Goal: Task Accomplishment & Management: Use online tool/utility

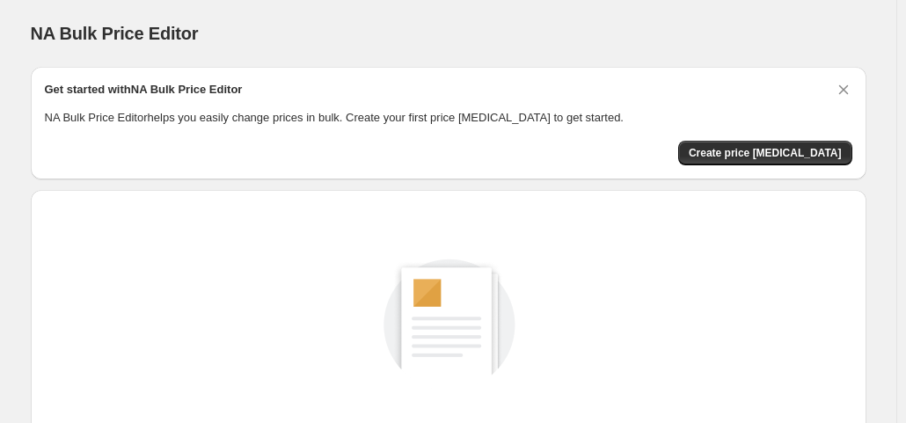
click at [759, 138] on div "Get started with NA Bulk Price Editor NA Bulk Price Editor helps you easily cha…" at bounding box center [448, 123] width 807 height 84
click at [762, 149] on span "Create price [MEDICAL_DATA]" at bounding box center [765, 153] width 153 height 14
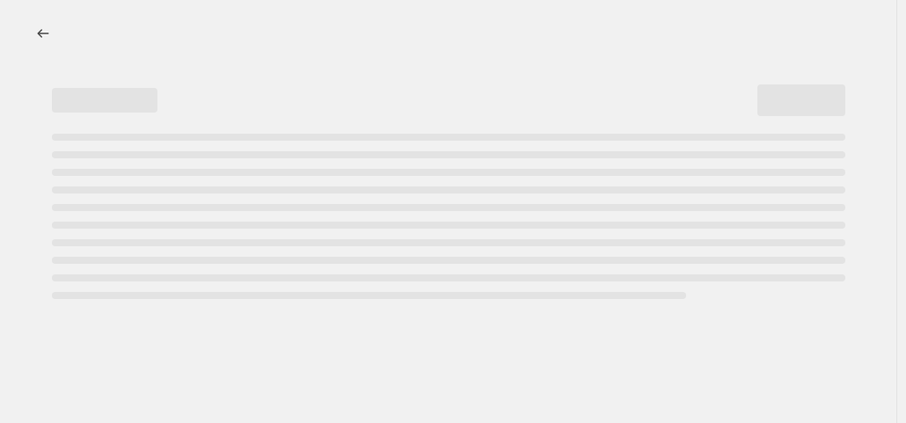
select select "percentage"
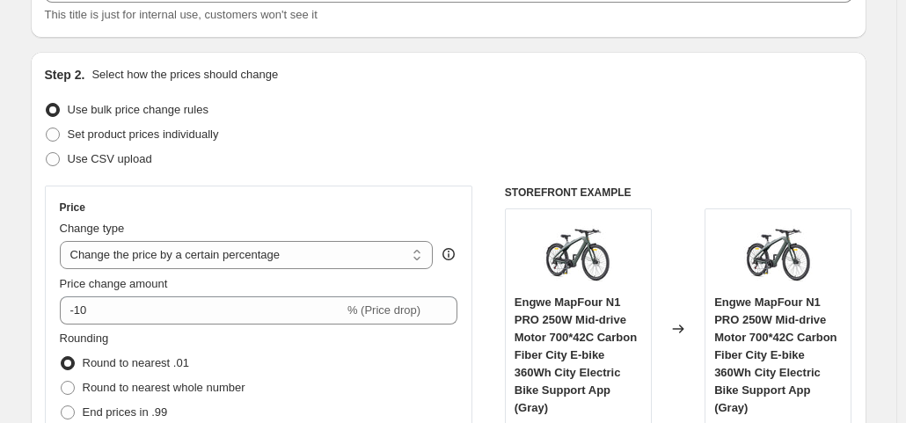
scroll to position [139, 0]
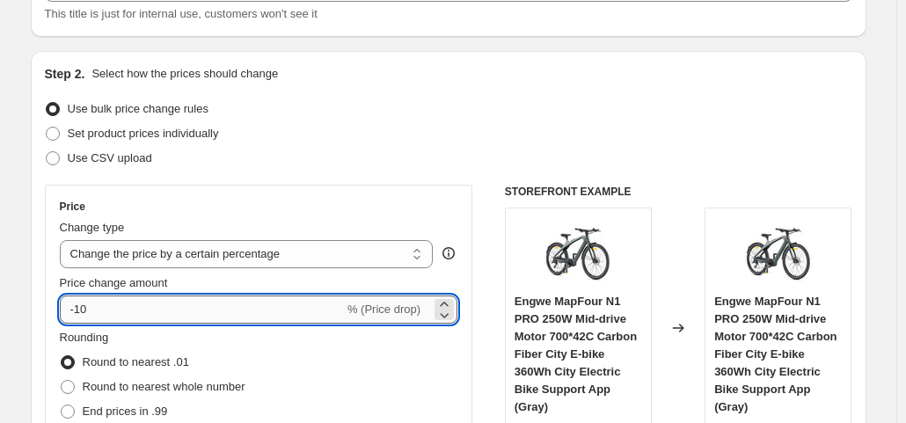
click at [192, 307] on input "-10" at bounding box center [202, 310] width 284 height 28
type input "-1"
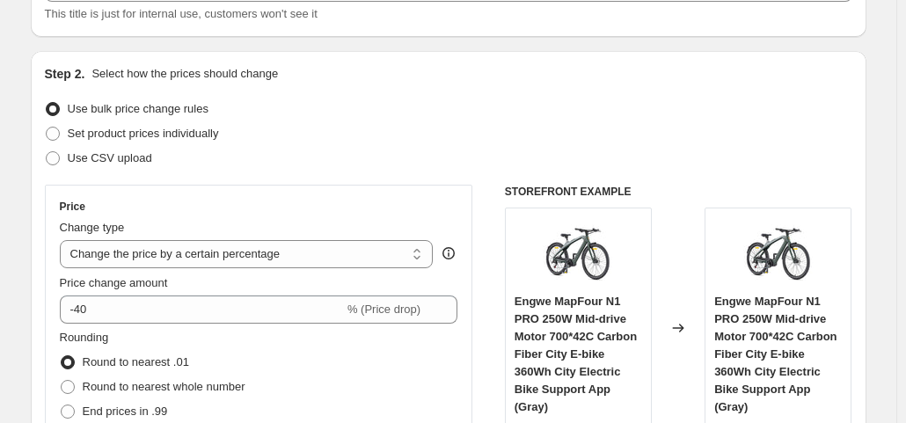
click at [392, 112] on div "Use bulk price change rules" at bounding box center [448, 109] width 807 height 25
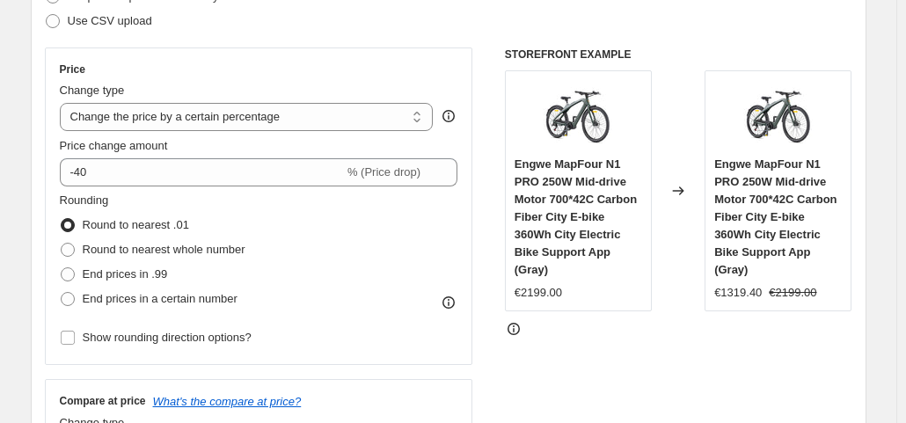
scroll to position [315, 0]
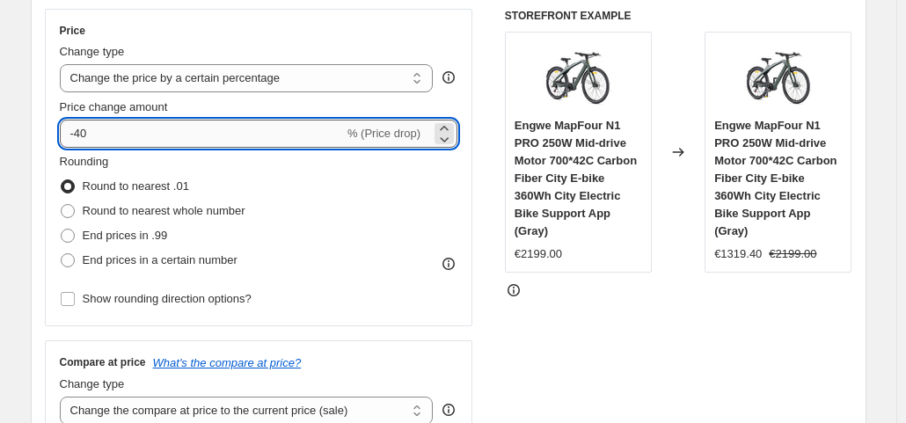
click at [263, 121] on input "-40" at bounding box center [202, 134] width 284 height 28
type input "-4"
click at [260, 139] on input "-650" at bounding box center [202, 134] width 284 height 28
type input "-6"
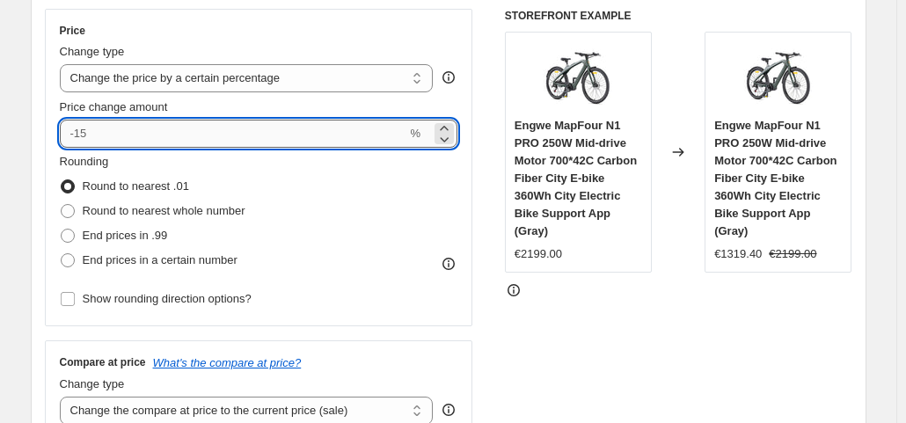
type input "-6"
type input "-50"
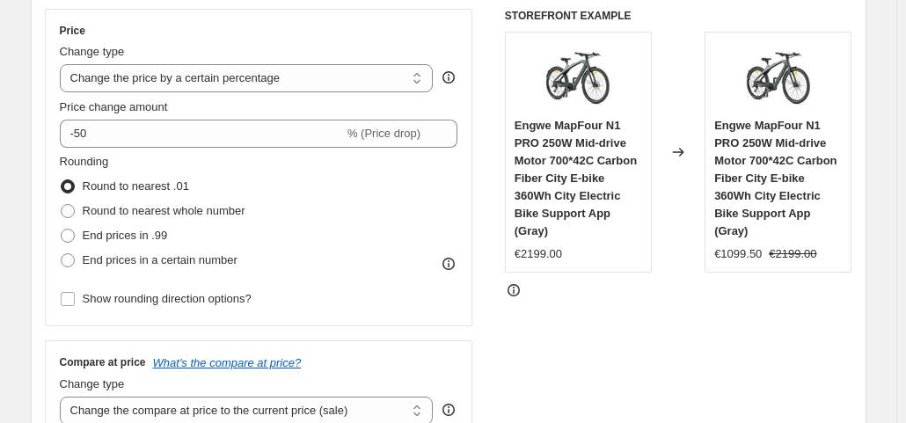
click at [364, 202] on div "Rounding Round to nearest .01 Round to nearest whole number End prices in .99 E…" at bounding box center [259, 213] width 398 height 120
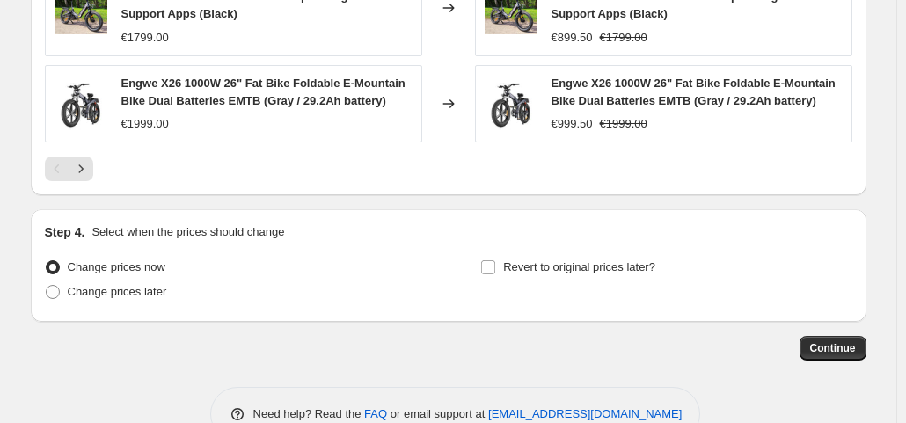
scroll to position [1429, 0]
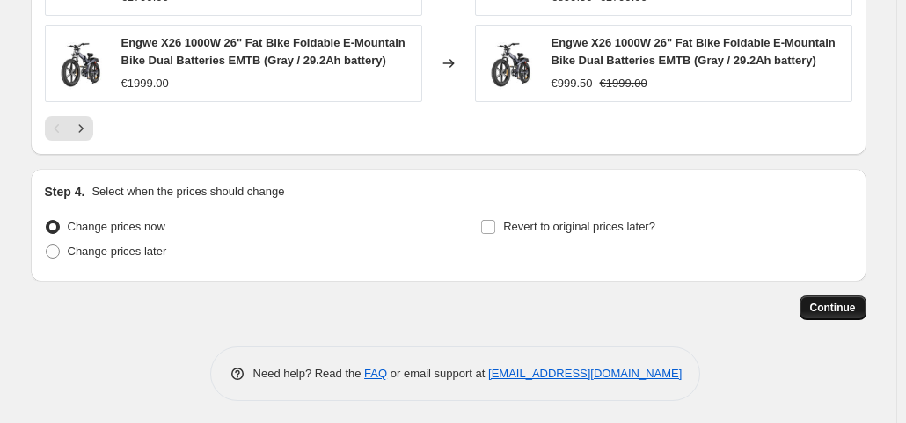
click at [843, 303] on span "Continue" at bounding box center [833, 308] width 46 height 14
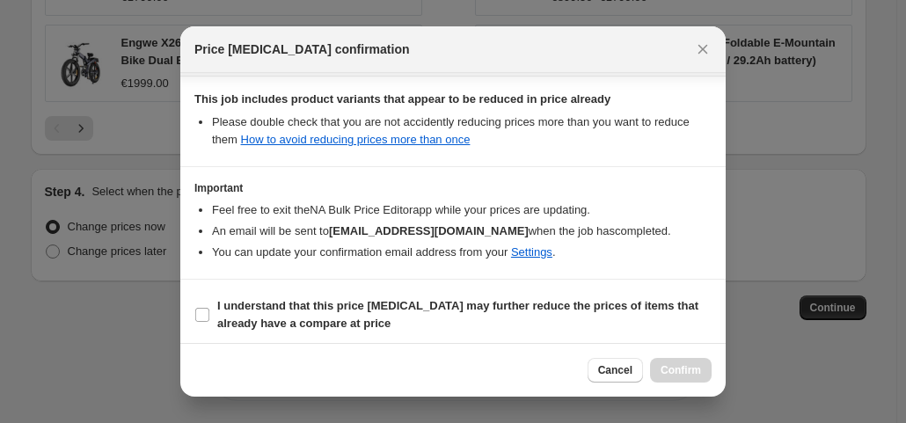
scroll to position [314, 0]
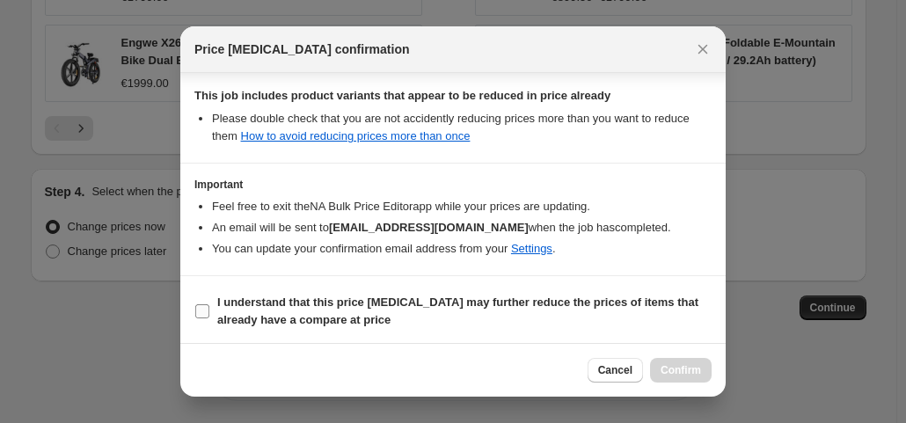
click at [294, 319] on b "I understand that this price change job may further reduce the prices of items …" at bounding box center [457, 311] width 481 height 31
click at [209, 318] on input "I understand that this price change job may further reduce the prices of items …" at bounding box center [202, 311] width 14 height 14
checkbox input "true"
click at [691, 366] on span "Confirm" at bounding box center [681, 370] width 40 height 14
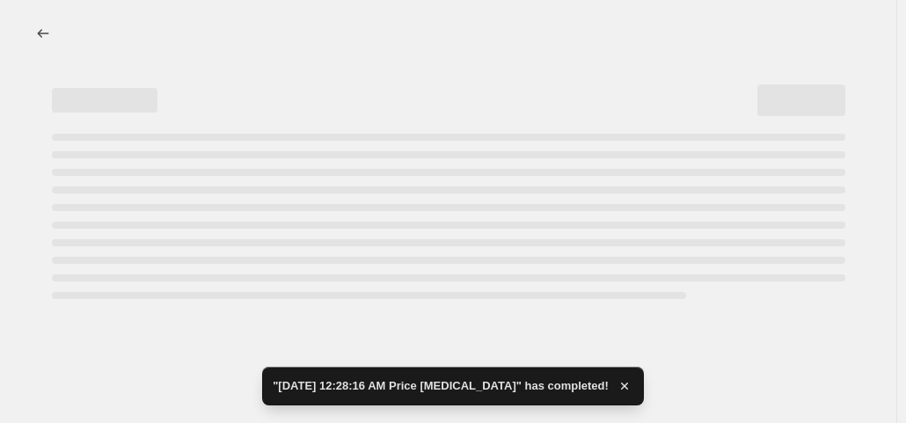
select select "percentage"
